Goal: Information Seeking & Learning: Learn about a topic

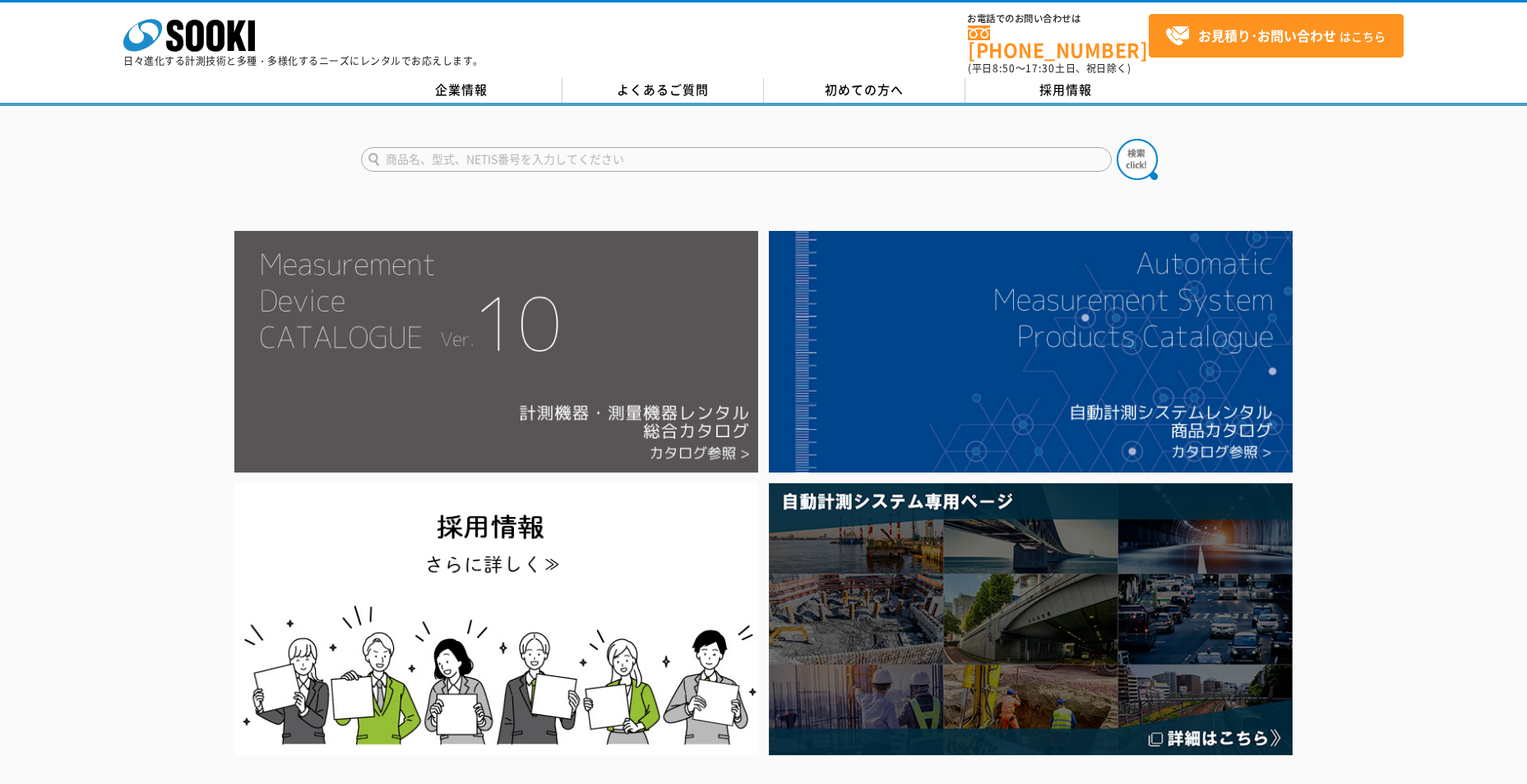
click at [515, 343] on img at bounding box center [496, 352] width 524 height 241
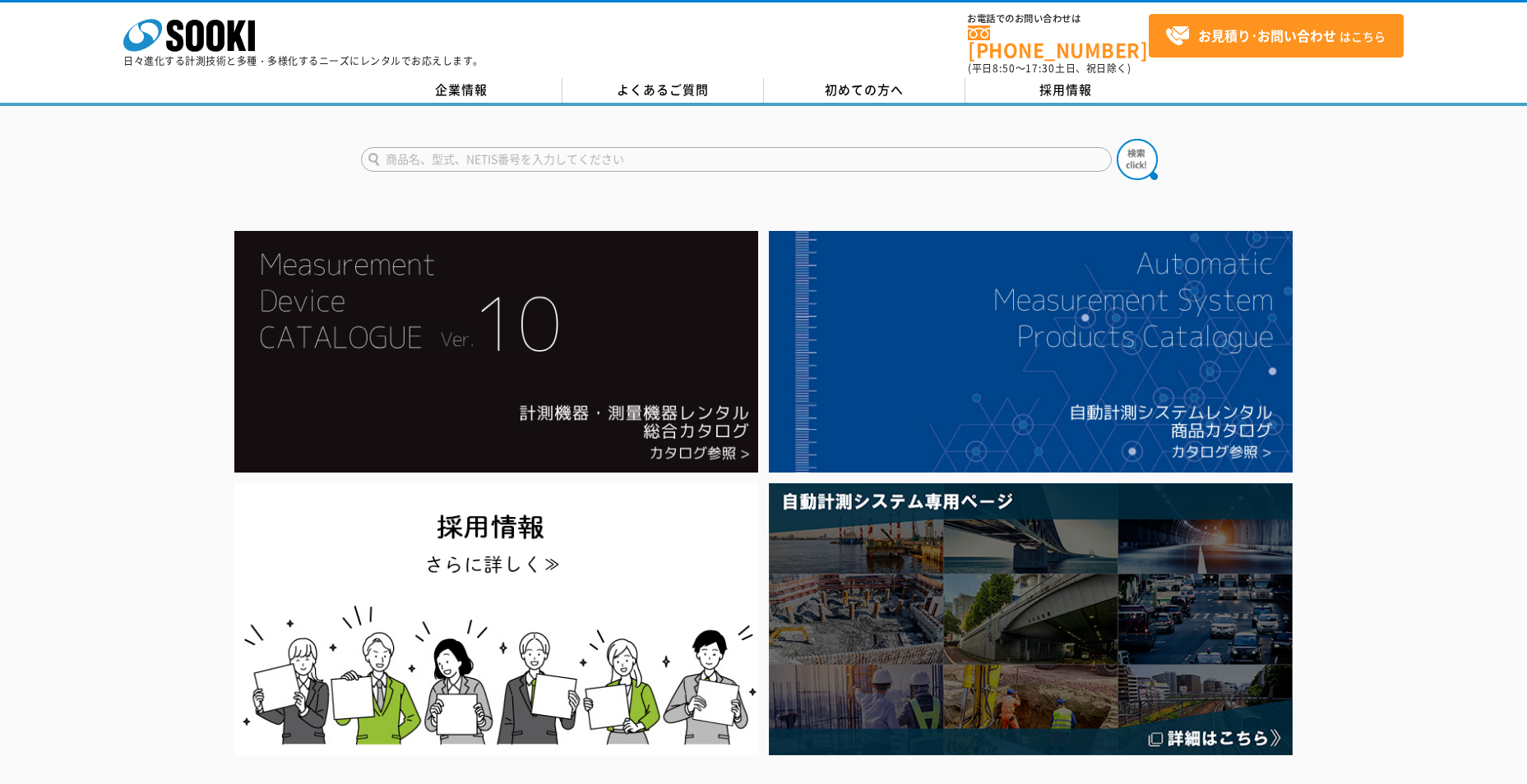
click at [739, 147] on input "text" at bounding box center [736, 159] width 750 height 24
type input "酸素濃度計"
click at [1128, 149] on img at bounding box center [1137, 160] width 41 height 41
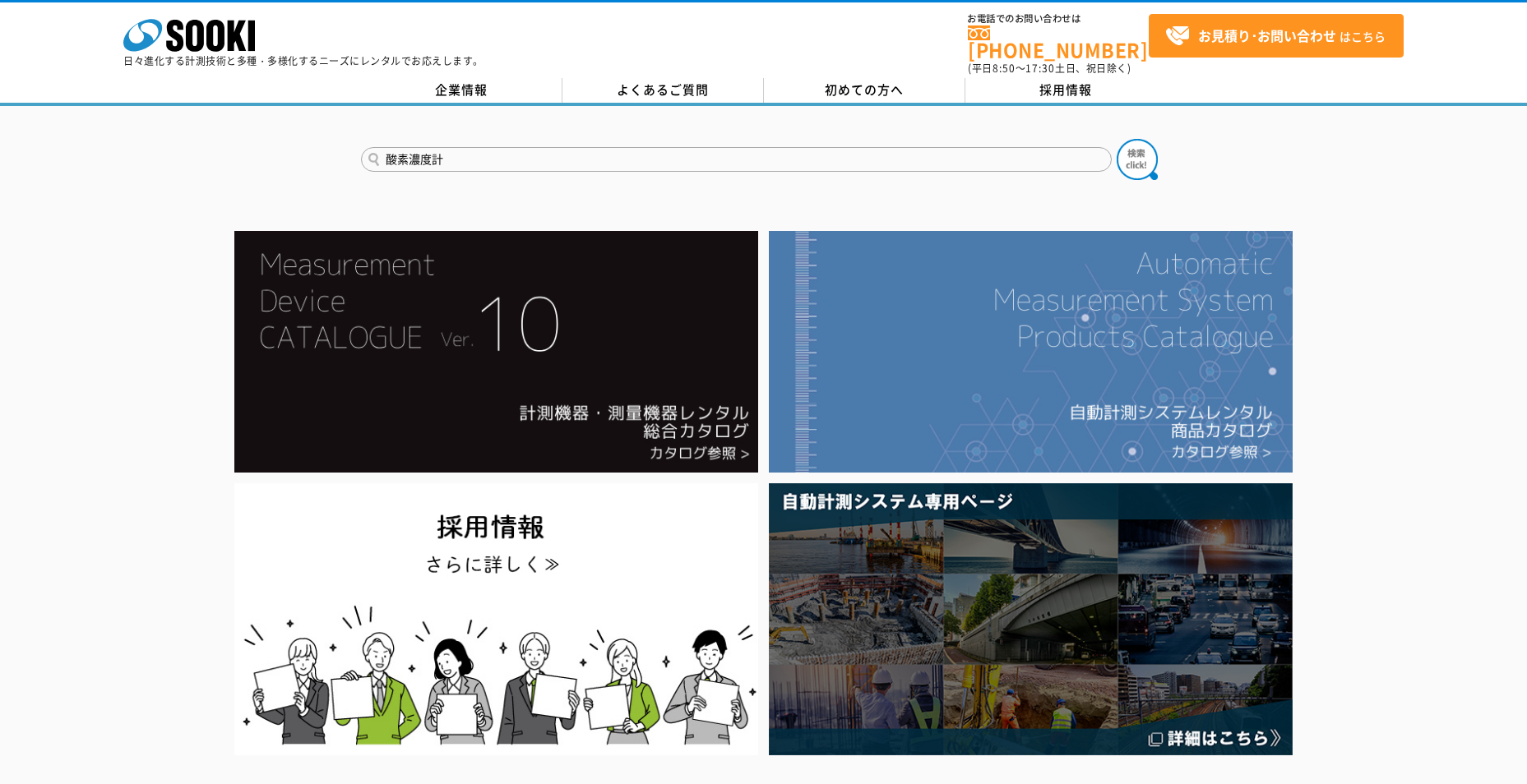
click at [1003, 311] on img at bounding box center [1031, 352] width 524 height 241
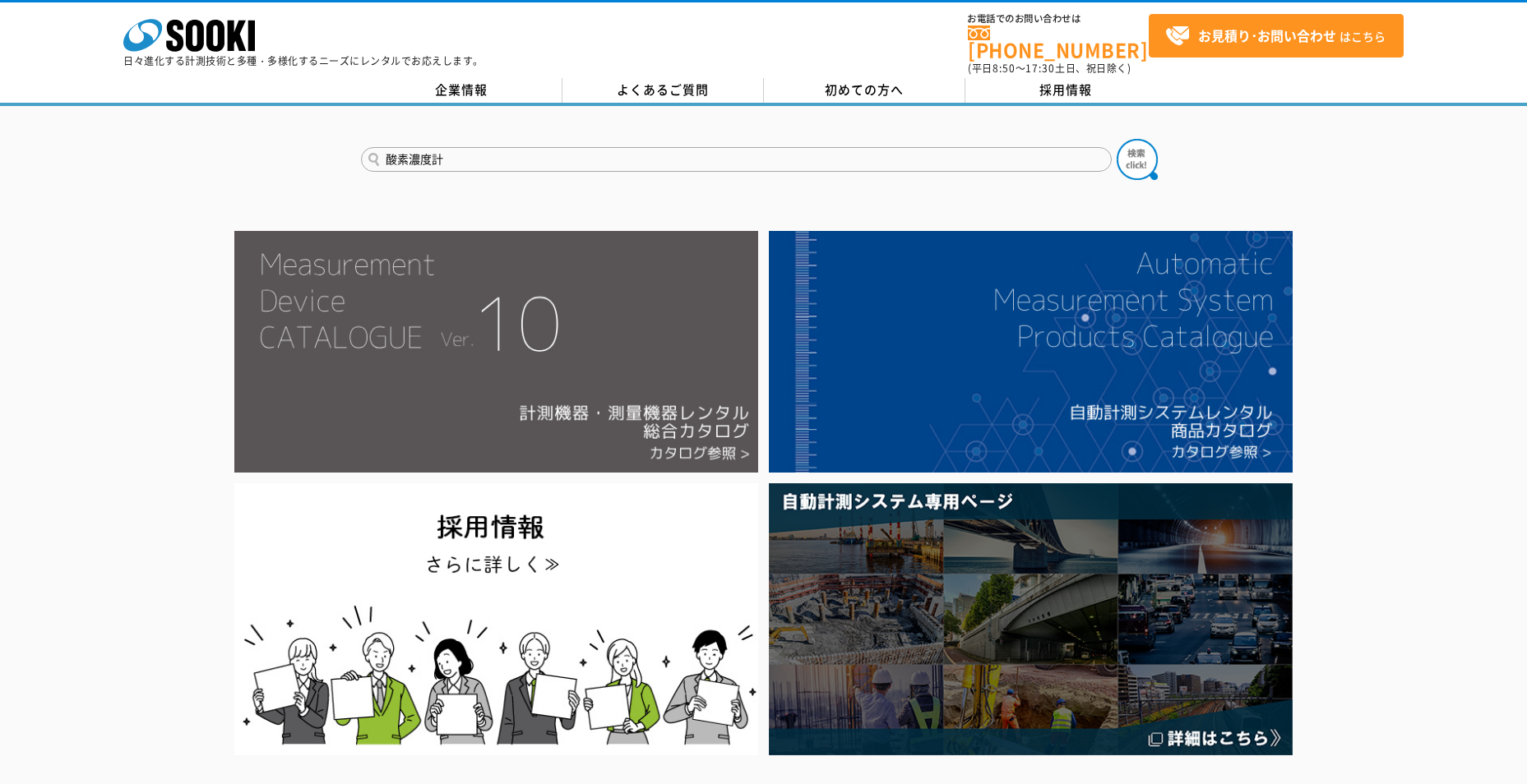
click at [650, 415] on img at bounding box center [496, 352] width 524 height 241
